Goal: Navigation & Orientation: Find specific page/section

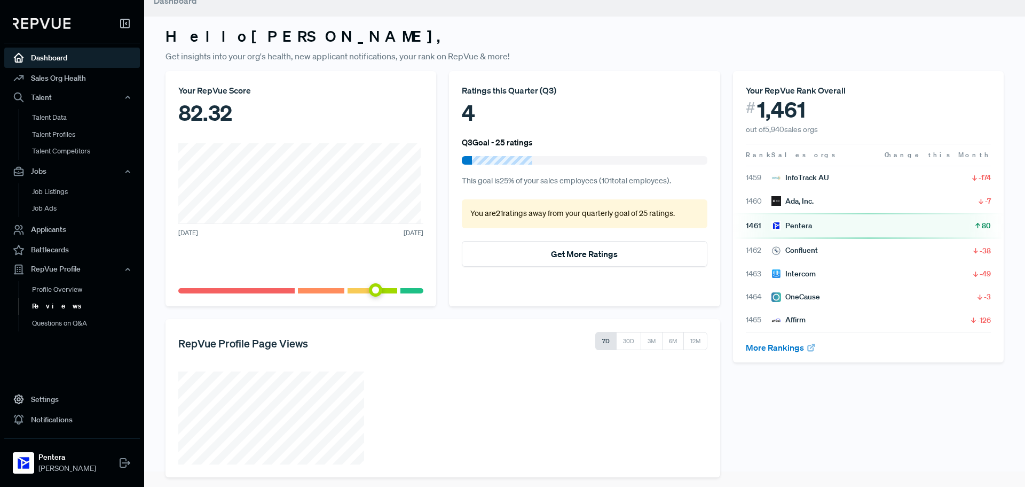
scroll to position [23, 0]
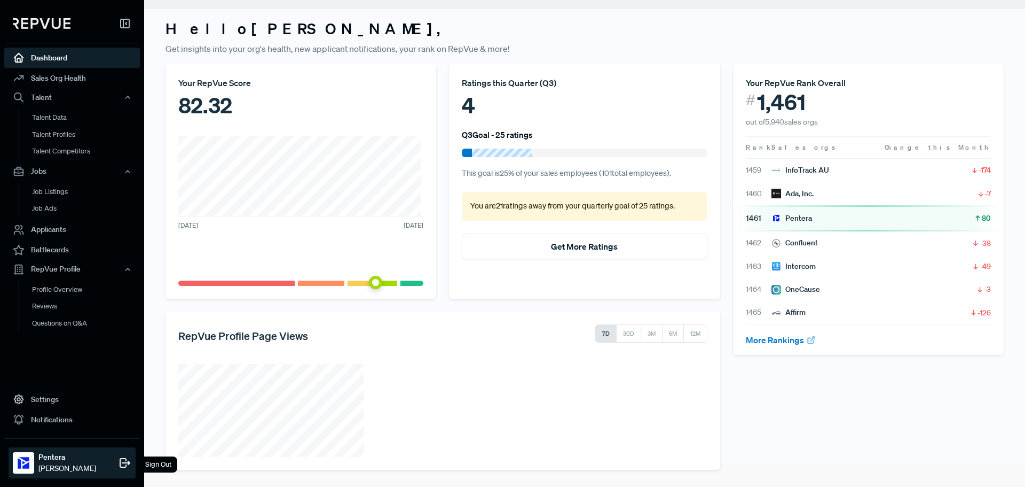
click at [70, 466] on span "[PERSON_NAME]" at bounding box center [67, 468] width 58 height 11
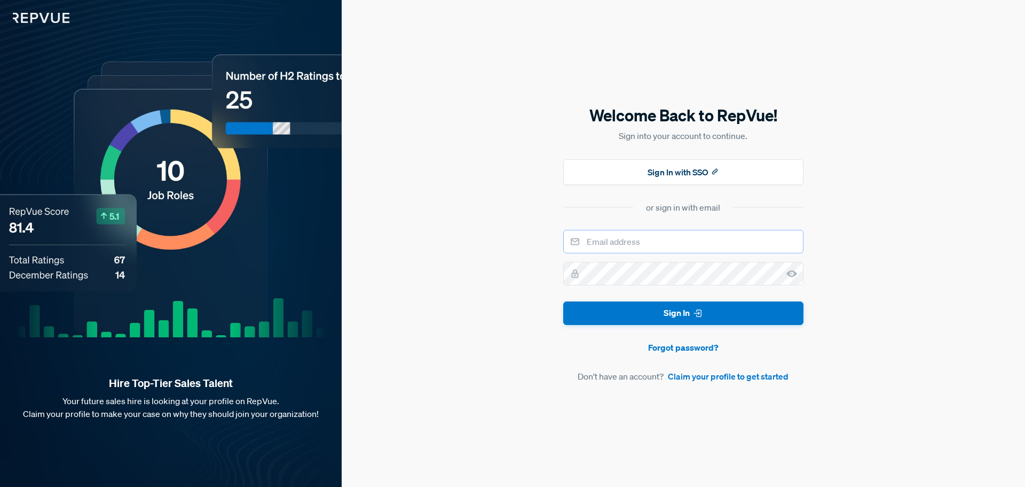
click at [694, 237] on input "email" at bounding box center [683, 242] width 240 height 24
type input "[PERSON_NAME][EMAIL_ADDRESS][PERSON_NAME][DOMAIN_NAME]"
click at [563, 301] on button "Sign In" at bounding box center [683, 313] width 240 height 24
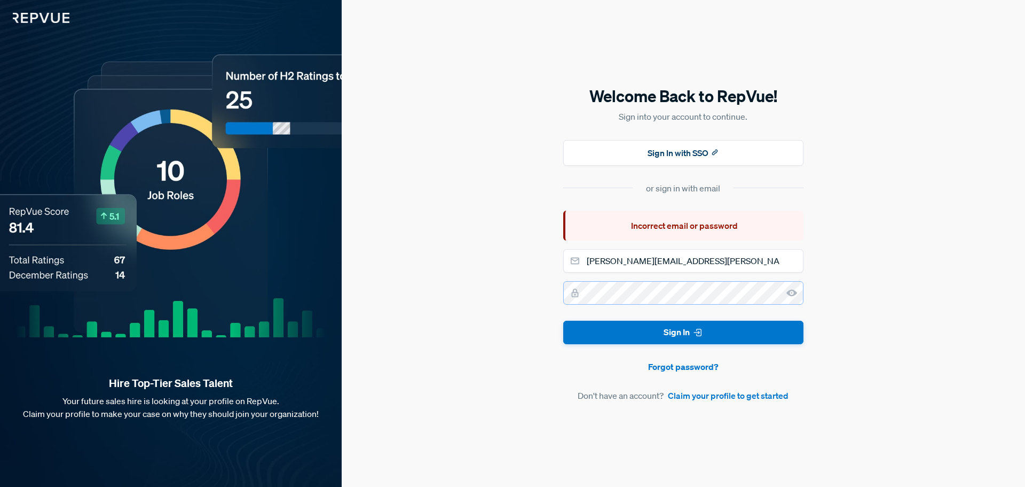
click at [563, 320] on button "Sign In" at bounding box center [683, 332] width 240 height 24
click at [495, 302] on div "Welcome Back to RepVue! Sign into your account to continue. Sign In with SSO or…" at bounding box center [684, 243] width 684 height 487
click at [563, 320] on button "Sign In" at bounding box center [683, 332] width 240 height 24
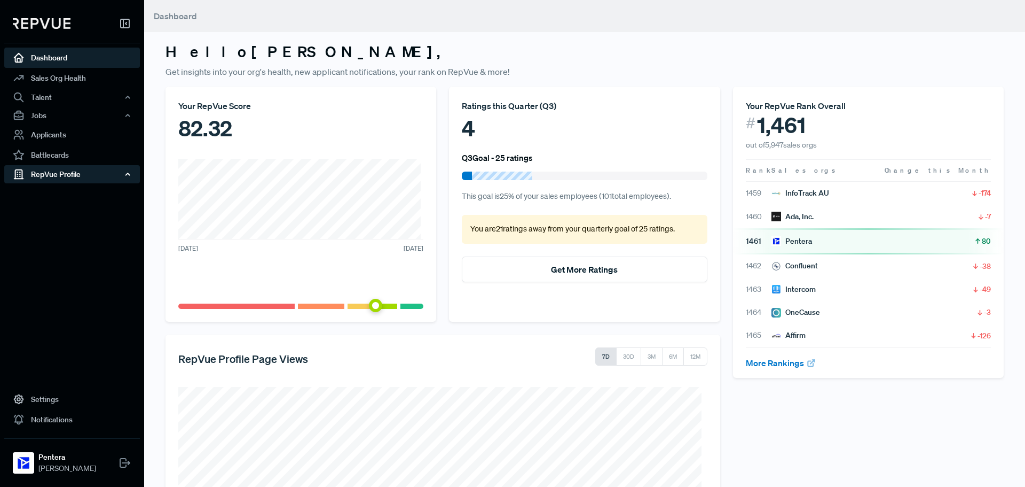
click at [86, 167] on div "RepVue Profile" at bounding box center [72, 174] width 136 height 18
click at [84, 195] on link "Profile Overview" at bounding box center [87, 199] width 136 height 27
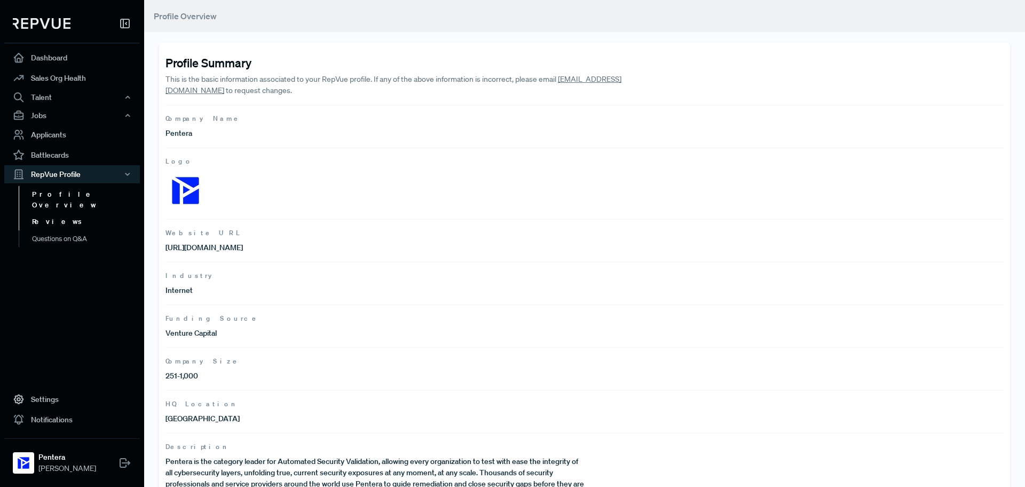
click at [56, 213] on link "Reviews" at bounding box center [87, 221] width 136 height 17
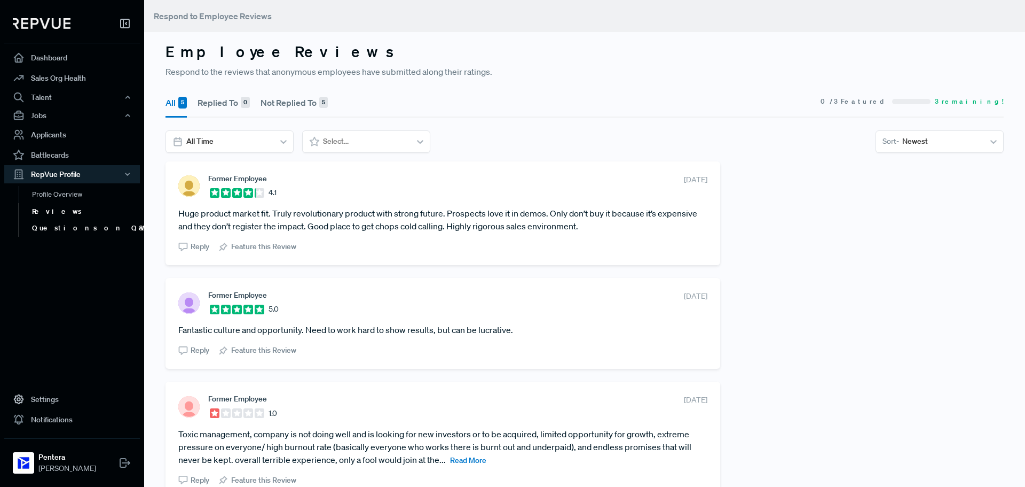
click at [58, 225] on link "Questions on Q&A" at bounding box center [87, 228] width 136 height 17
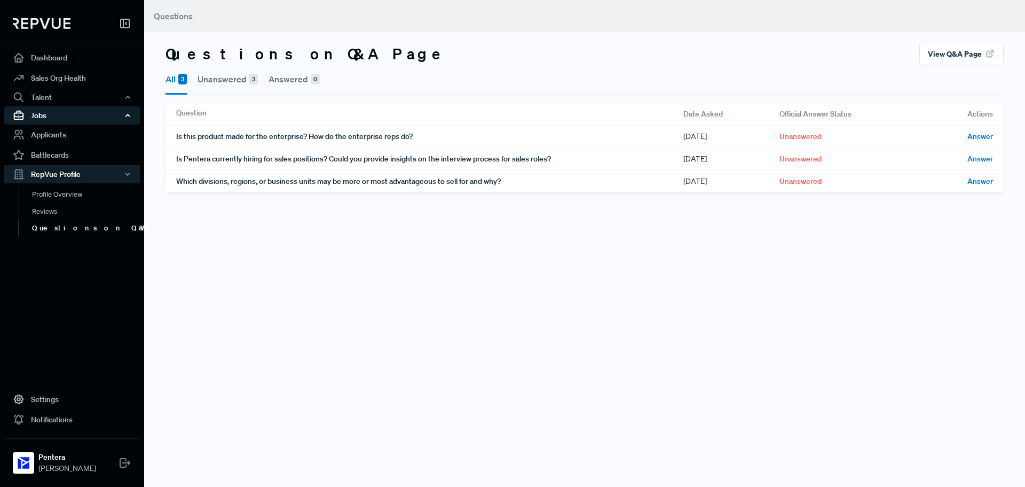
click at [39, 119] on div "Jobs" at bounding box center [72, 115] width 136 height 18
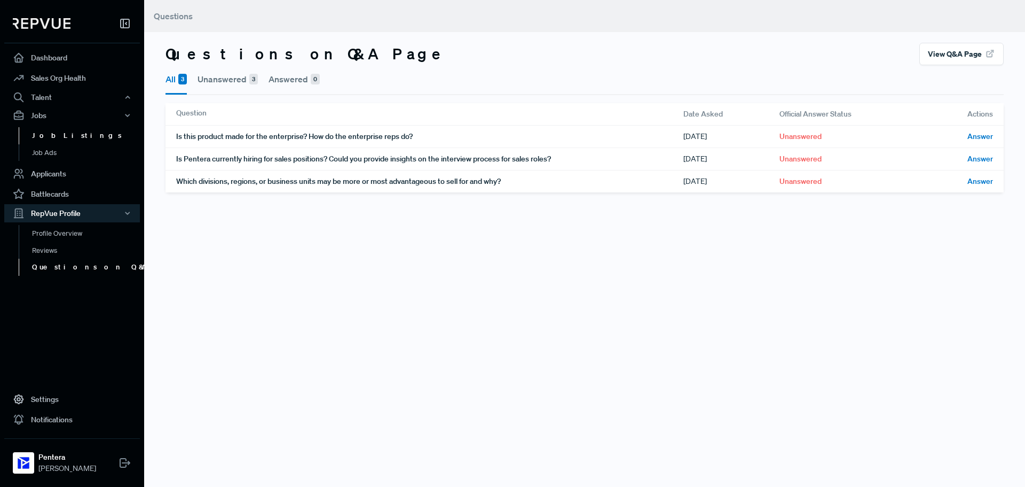
click at [41, 138] on link "Job Listings" at bounding box center [87, 135] width 136 height 17
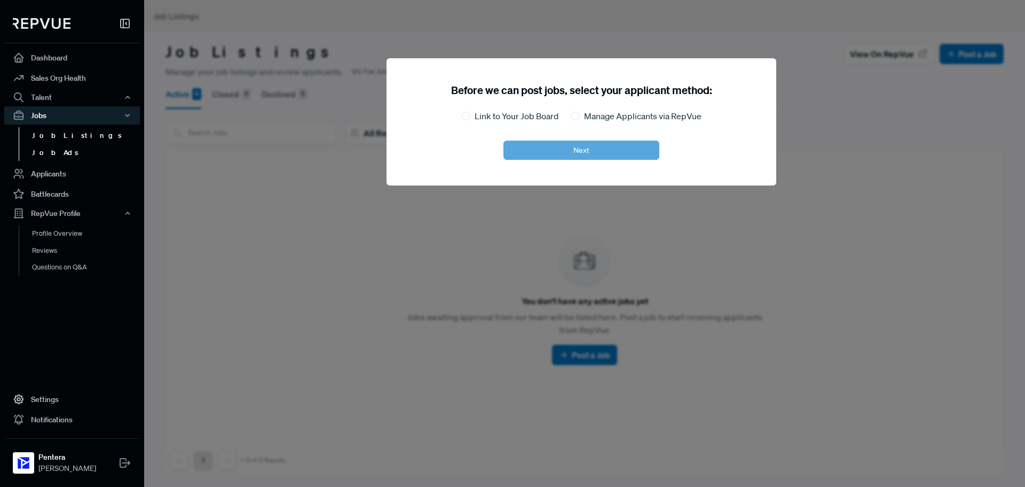
click at [54, 152] on link "Job Ads" at bounding box center [87, 152] width 136 height 17
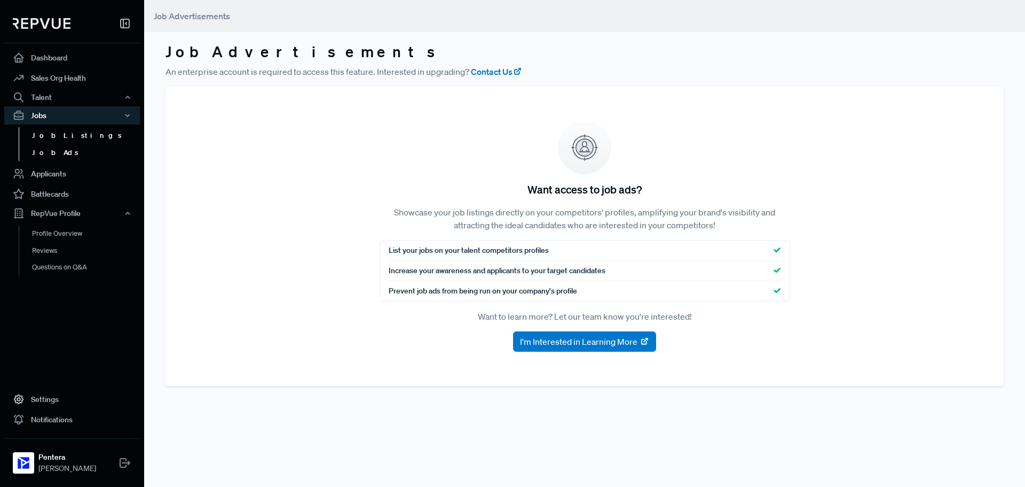
click at [63, 140] on link "Job Listings" at bounding box center [87, 135] width 136 height 17
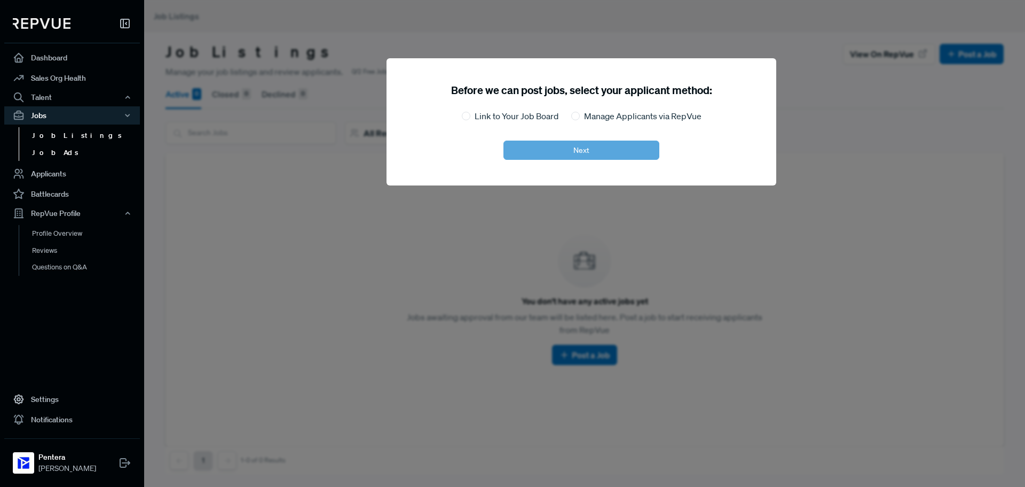
click at [67, 154] on link "Job Ads" at bounding box center [87, 152] width 136 height 17
